Goal: Task Accomplishment & Management: Use online tool/utility

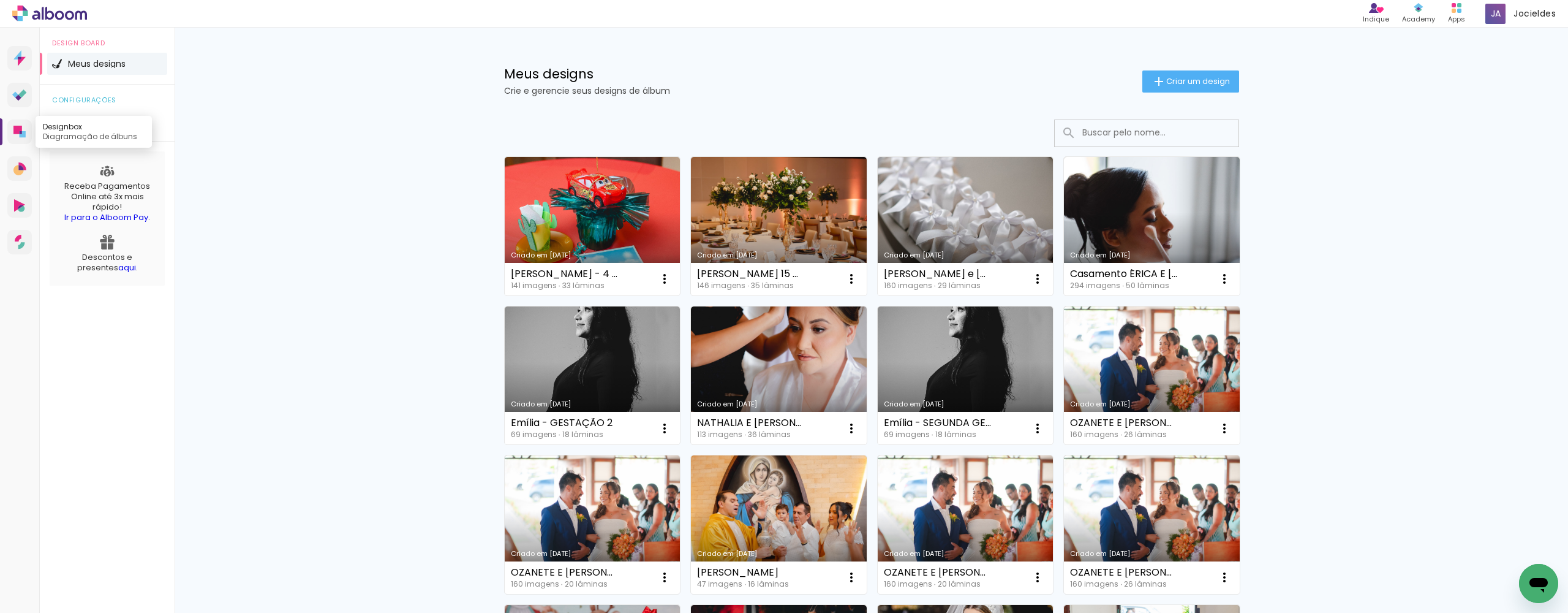
click at [16, 127] on icon at bounding box center [17, 129] width 9 height 9
click at [18, 94] on icon at bounding box center [19, 95] width 15 height 12
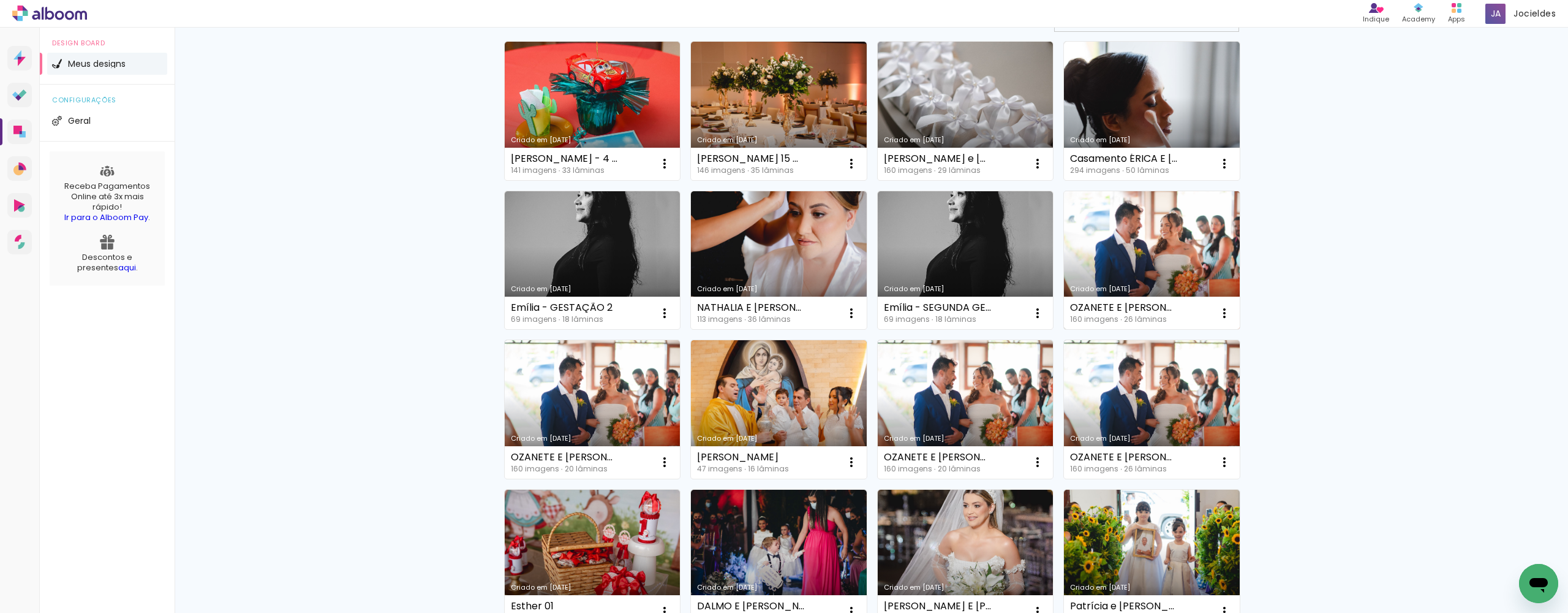
scroll to position [105, 0]
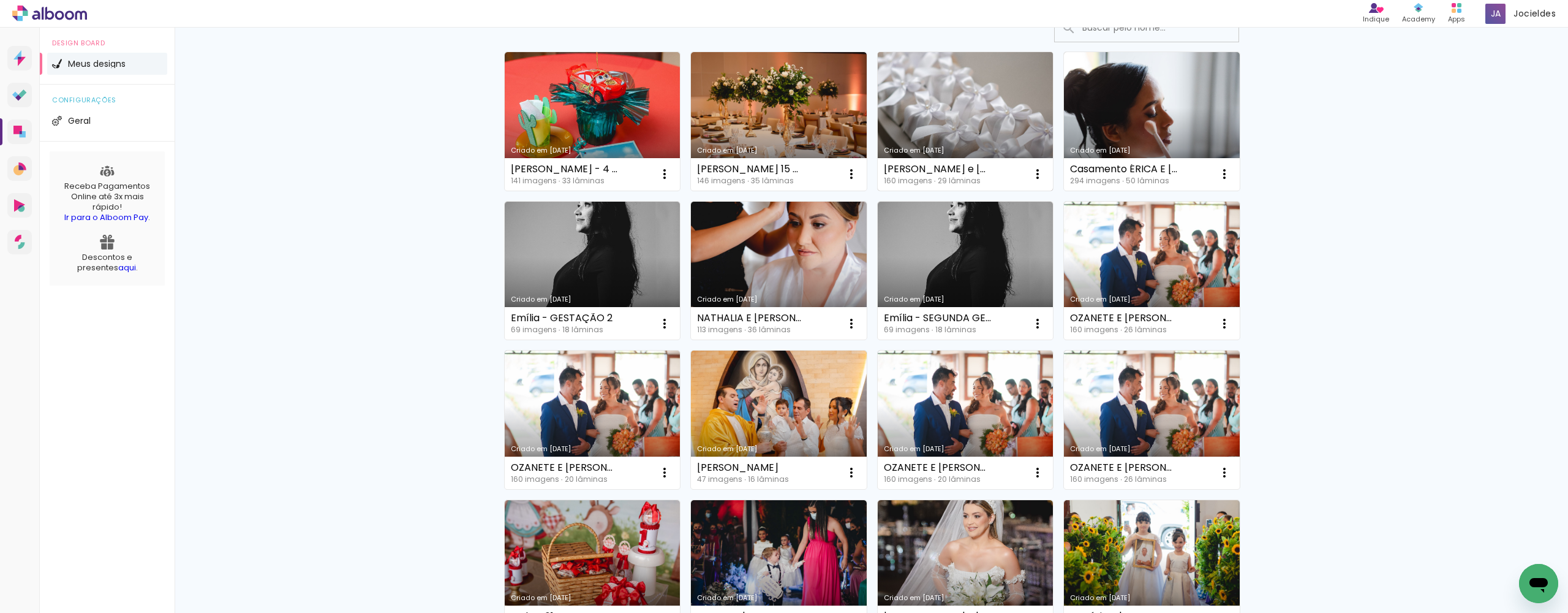
click at [959, 123] on link "Criado em [DATE]" at bounding box center [965, 121] width 176 height 139
